Goal: Task Accomplishment & Management: Complete application form

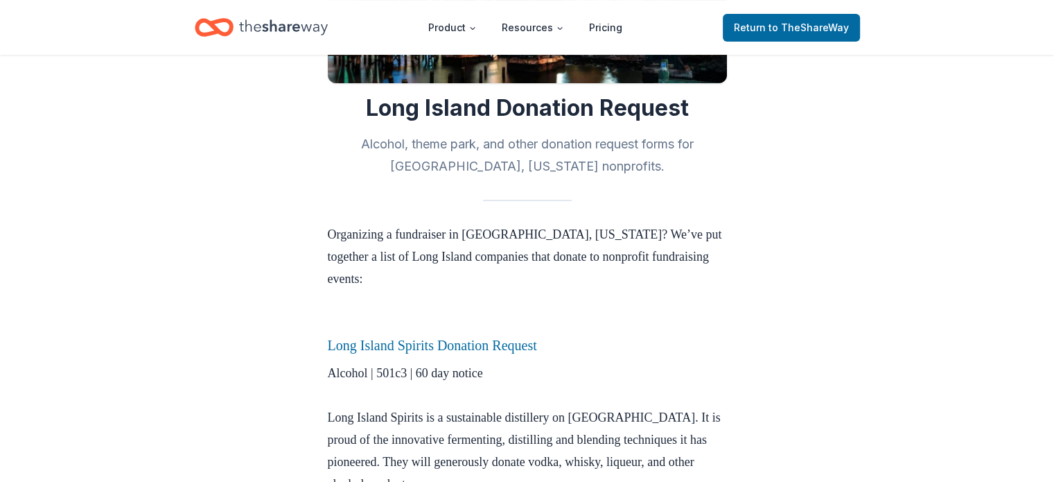
scroll to position [328, 0]
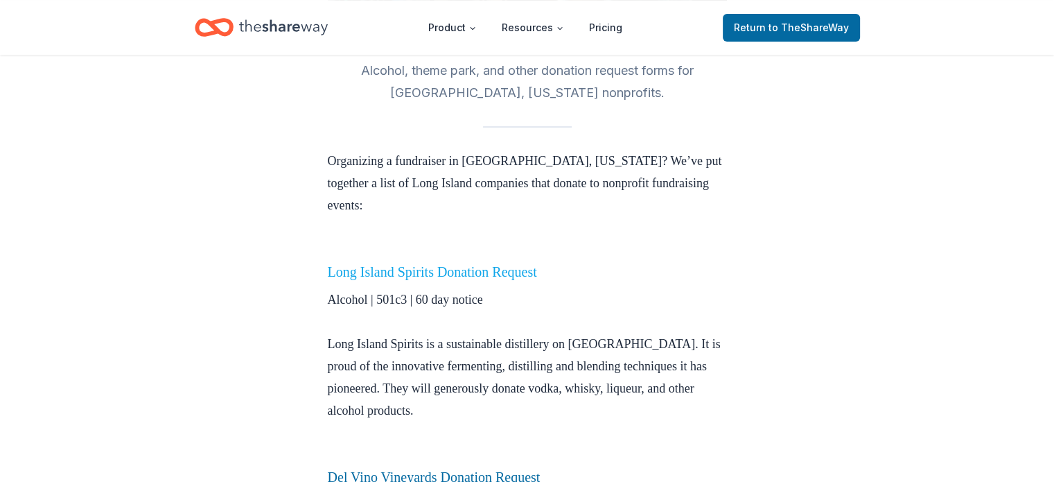
click at [379, 277] on link "Long Island Spirits Donation Request" at bounding box center [432, 271] width 209 height 15
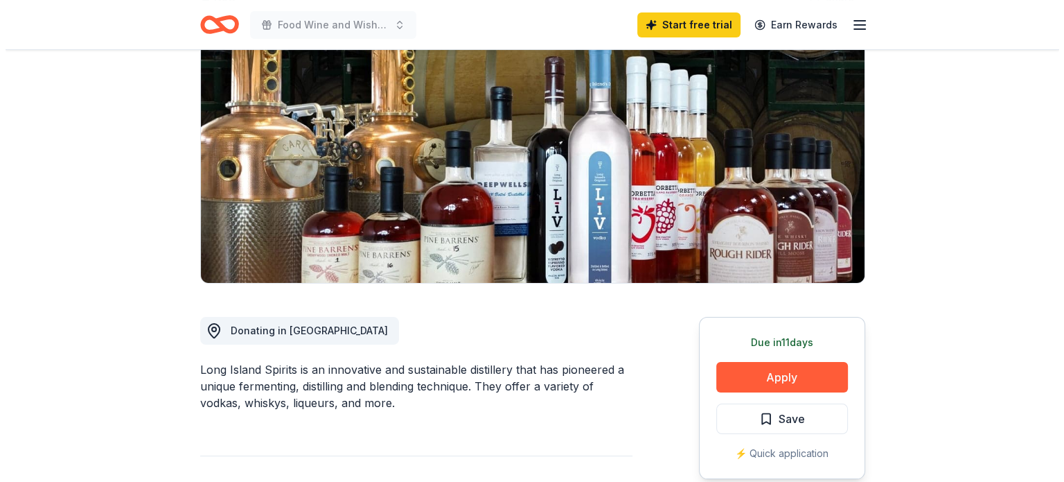
scroll to position [208, 0]
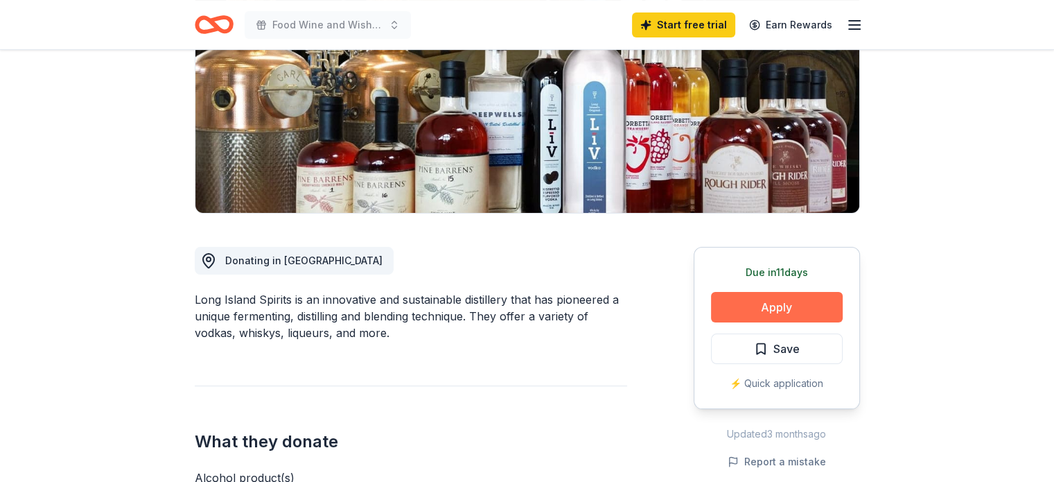
click at [781, 308] on button "Apply" at bounding box center [777, 307] width 132 height 30
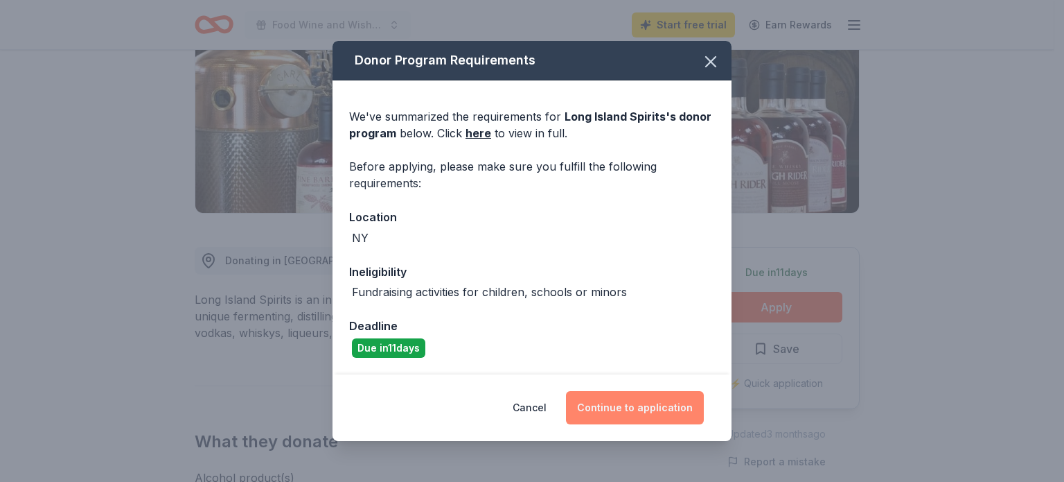
click at [653, 413] on button "Continue to application" at bounding box center [635, 407] width 138 height 33
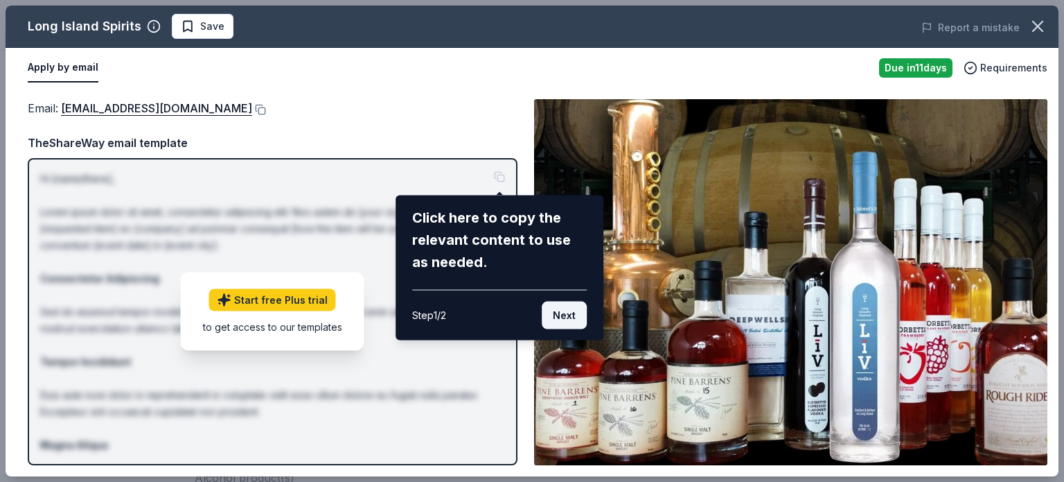
click at [570, 317] on button "Next" at bounding box center [564, 315] width 45 height 28
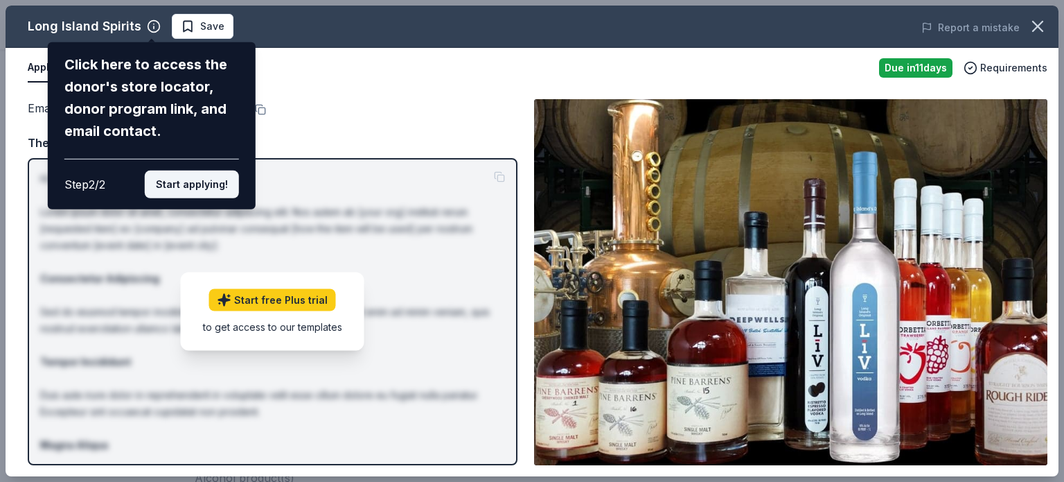
click at [217, 185] on button "Start applying!" at bounding box center [192, 184] width 94 height 28
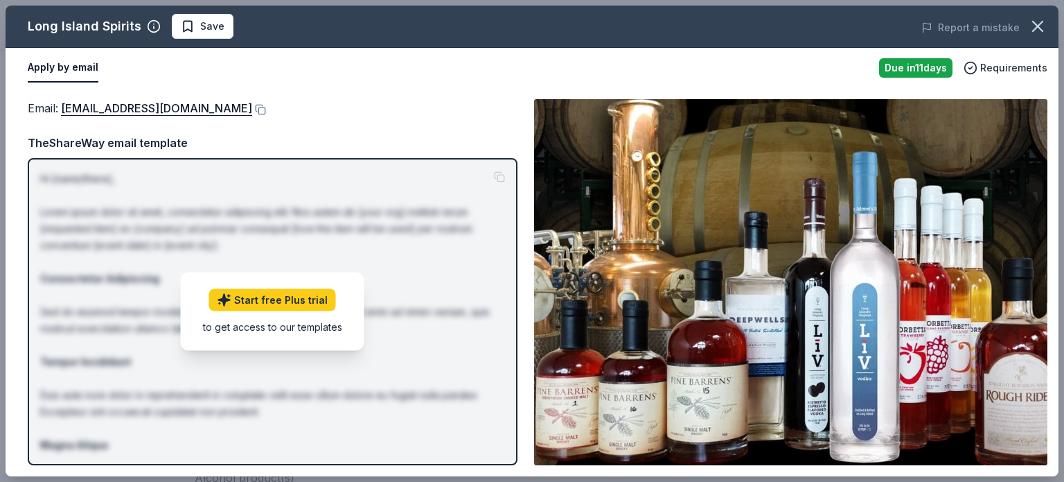
click at [166, 183] on p "Hi [name/there], Lorem ipsum dolor sit amet, consectetur adipiscing elit. Nos a…" at bounding box center [272, 378] width 465 height 416
click at [437, 236] on p "Hi [name/there], Lorem ipsum dolor sit amet, consectetur adipiscing elit. Nos a…" at bounding box center [272, 378] width 465 height 416
click at [281, 299] on link "Start free Plus trial" at bounding box center [272, 300] width 127 height 22
click at [236, 128] on div "Email : [EMAIL_ADDRESS][DOMAIN_NAME] TheShareWay email template Hi [name/there]…" at bounding box center [273, 282] width 490 height 366
click at [100, 107] on link "[EMAIL_ADDRESS][DOMAIN_NAME]" at bounding box center [156, 108] width 191 height 18
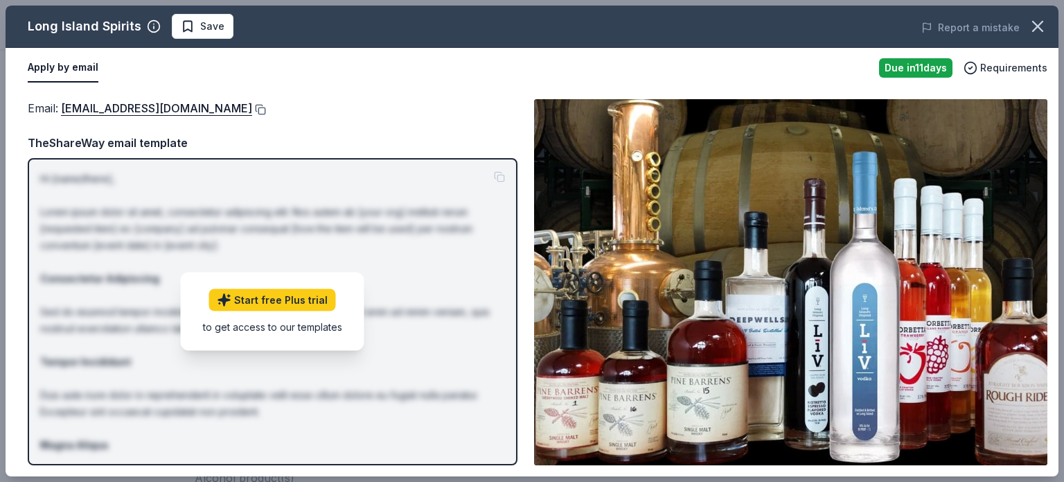
click at [252, 107] on button at bounding box center [259, 109] width 14 height 11
